Goal: Task Accomplishment & Management: Manage account settings

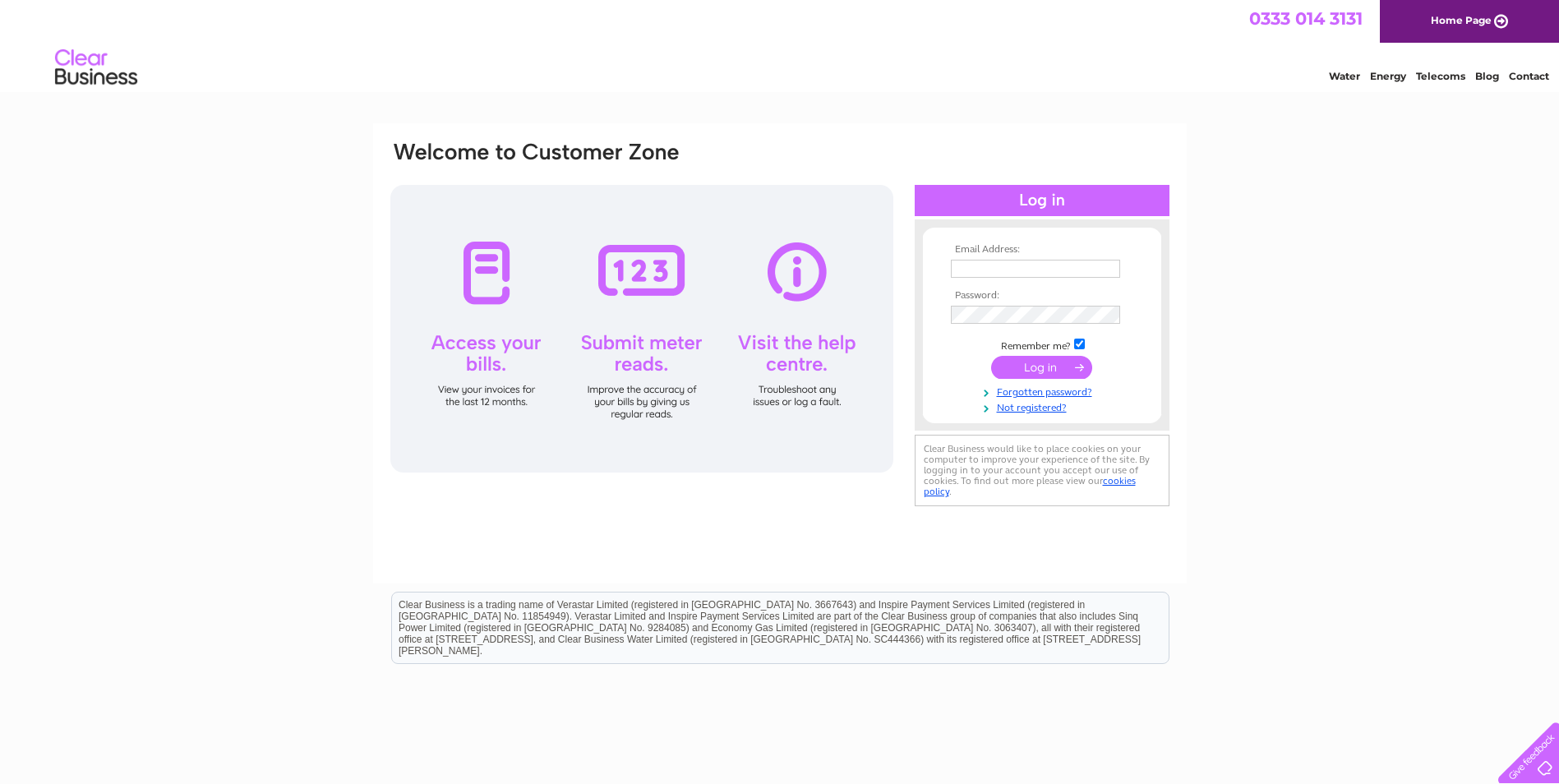
type input "[PERSON_NAME][EMAIL_ADDRESS][DOMAIN_NAME]"
click at [1076, 372] on input "submit" at bounding box center [1042, 367] width 101 height 23
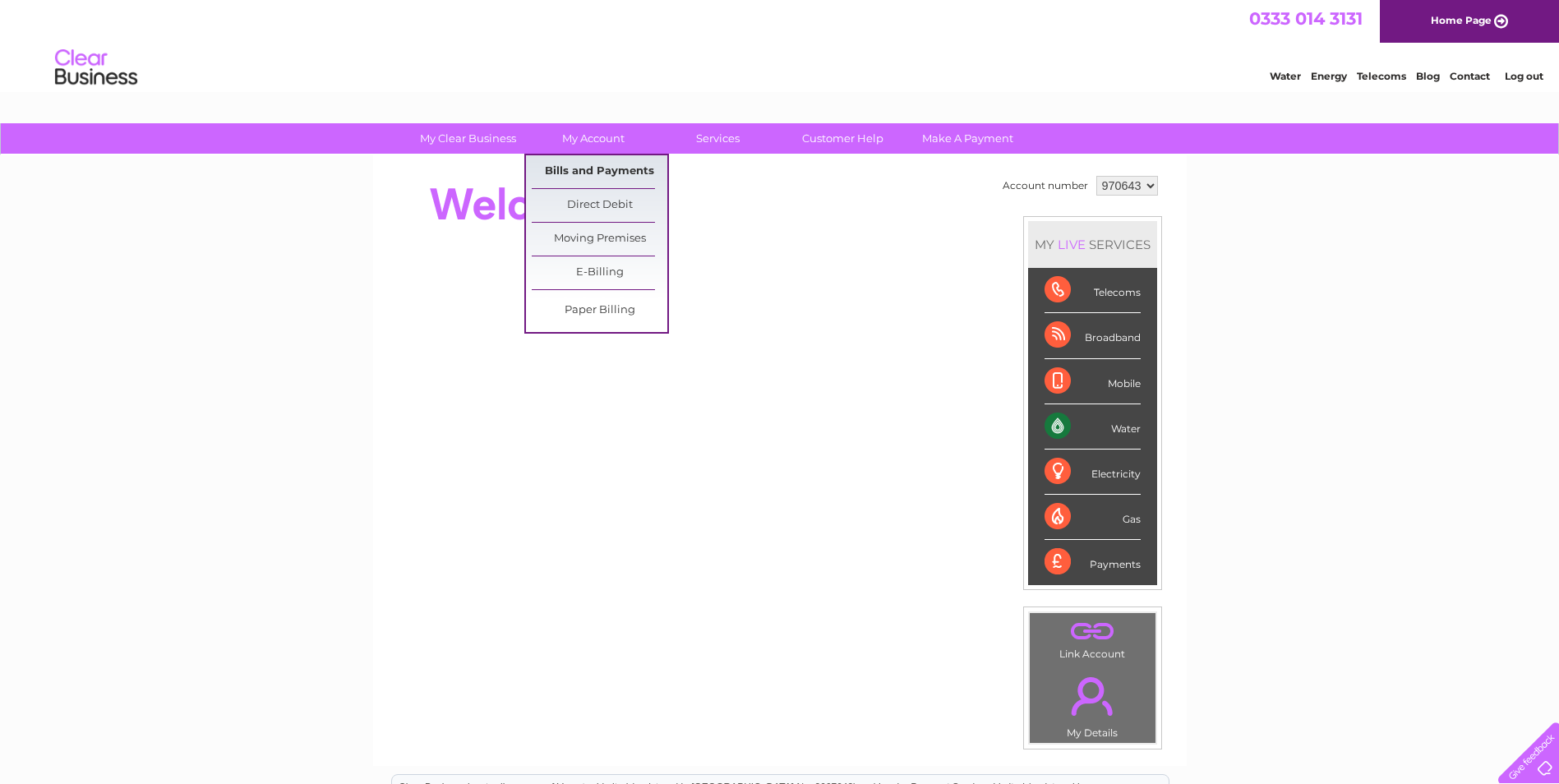
click at [575, 176] on link "Bills and Payments" at bounding box center [599, 171] width 136 height 33
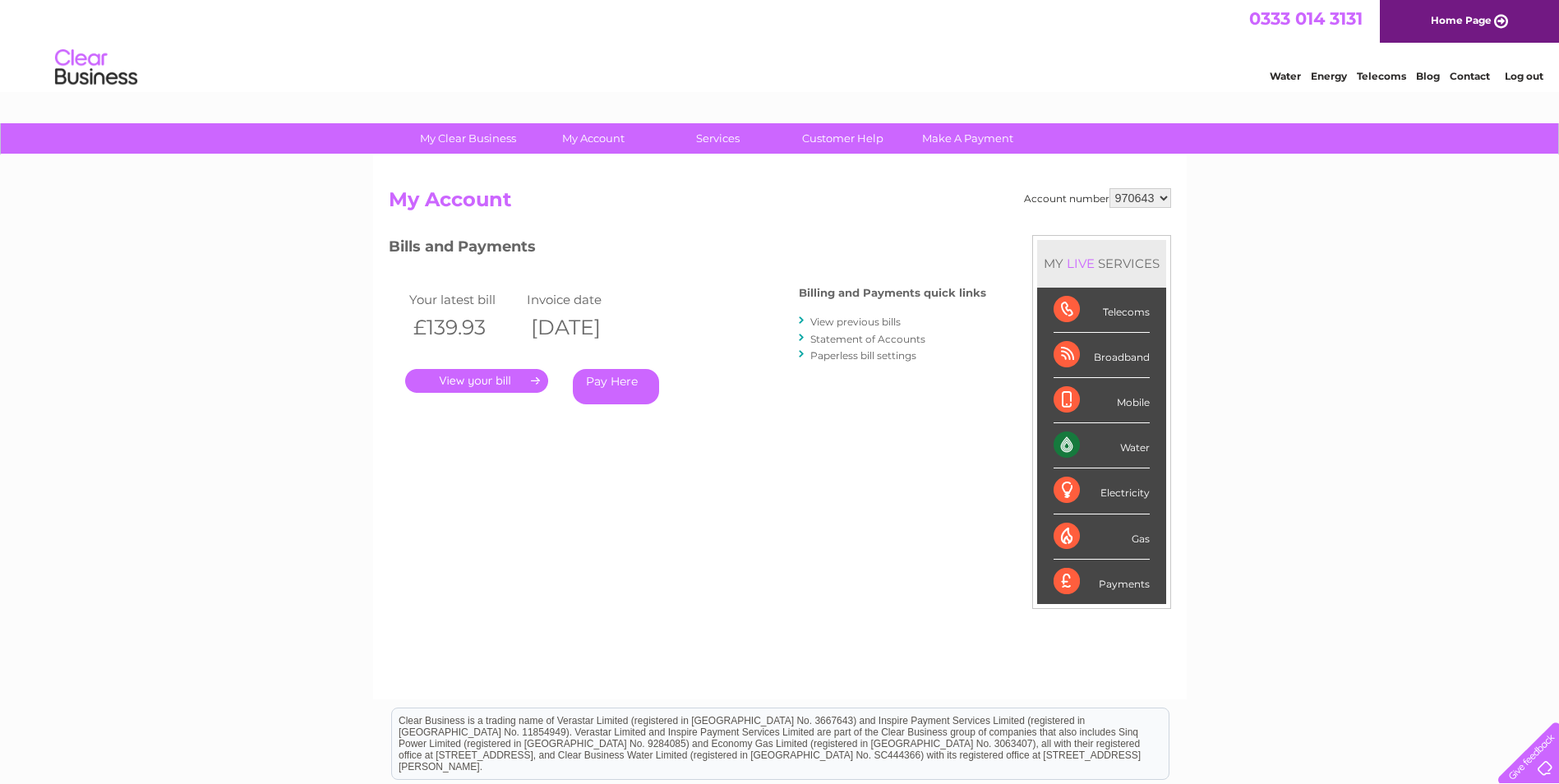
click at [494, 382] on link "." at bounding box center [477, 381] width 143 height 24
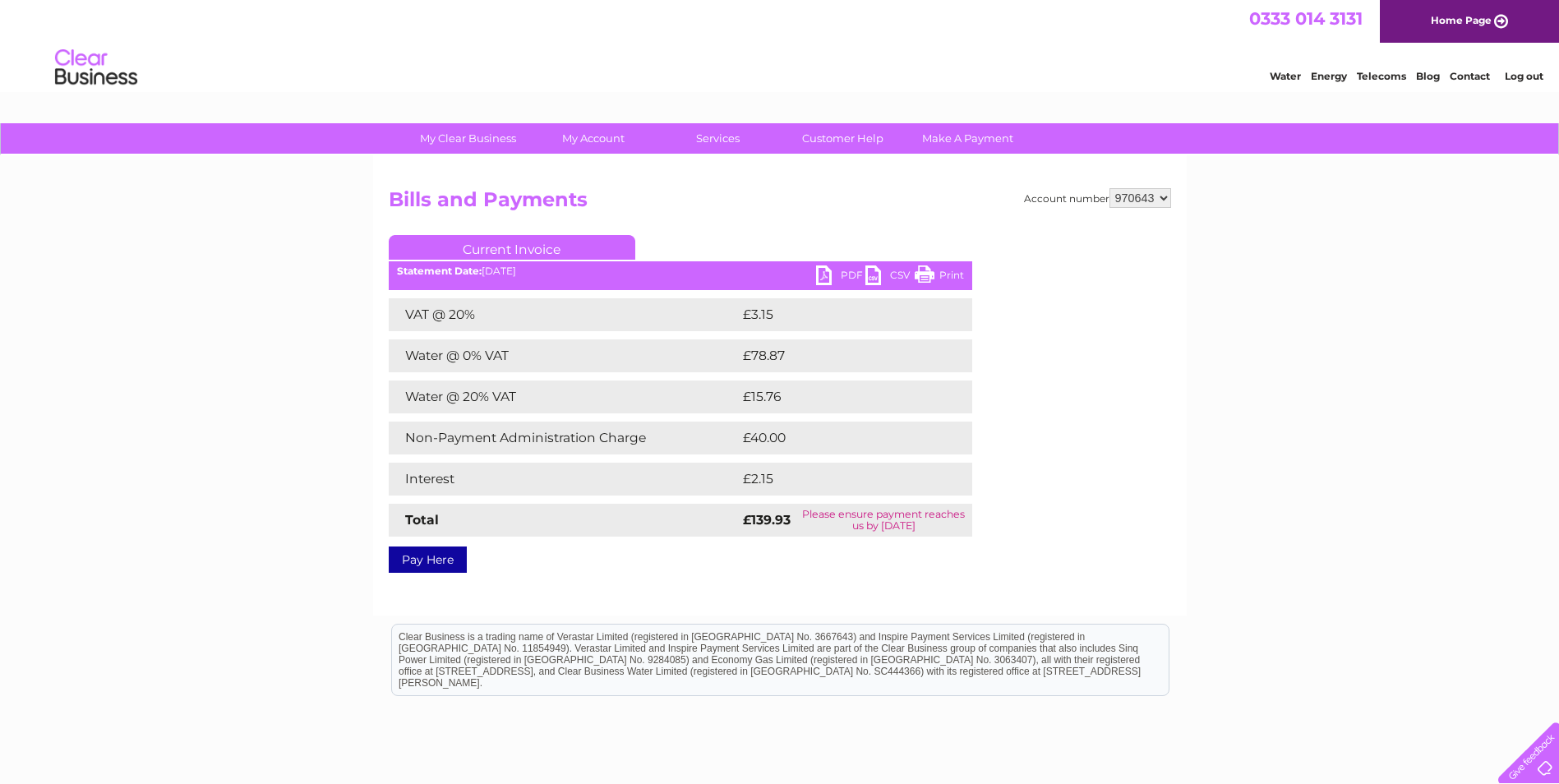
click at [842, 277] on link "PDF" at bounding box center [841, 277] width 49 height 24
